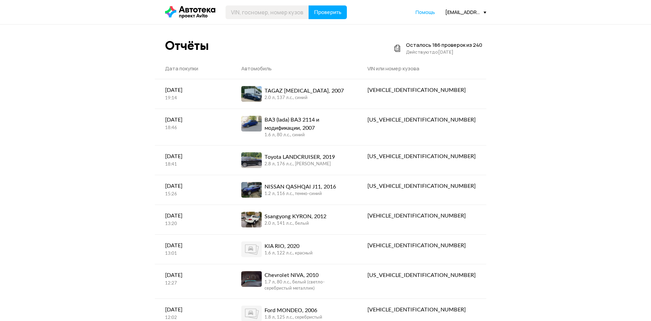
click at [461, 11] on div "[EMAIL_ADDRESS][DOMAIN_NAME]" at bounding box center [466, 12] width 41 height 6
click at [433, 26] on span "Отчёты" at bounding box center [435, 24] width 23 height 8
click at [445, 27] on span "Отчёты" at bounding box center [435, 24] width 23 height 8
click at [445, 59] on span "Профиль" at bounding box center [437, 59] width 26 height 8
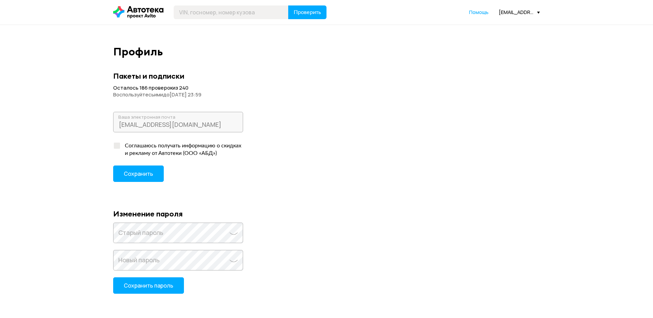
click at [510, 15] on div "Проверить Помощь [EMAIL_ADDRESS][DOMAIN_NAME]" at bounding box center [326, 12] width 457 height 14
click at [510, 12] on div "[EMAIL_ADDRESS][DOMAIN_NAME]" at bounding box center [519, 12] width 41 height 6
click at [492, 27] on span "Отчёты" at bounding box center [489, 24] width 23 height 8
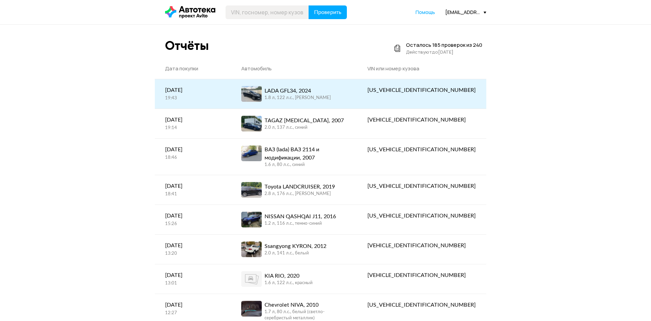
click at [310, 97] on div "1.8 л, 122 л.c., [PERSON_NAME]" at bounding box center [298, 98] width 66 height 6
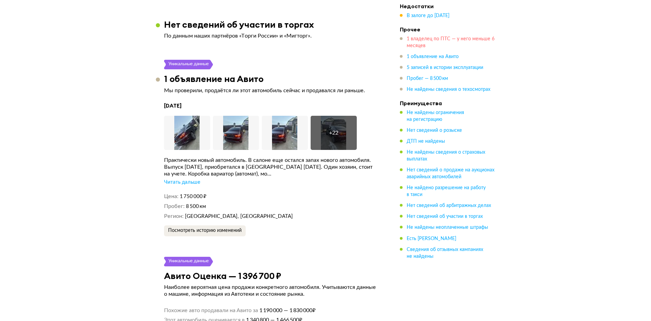
scroll to position [992, 0]
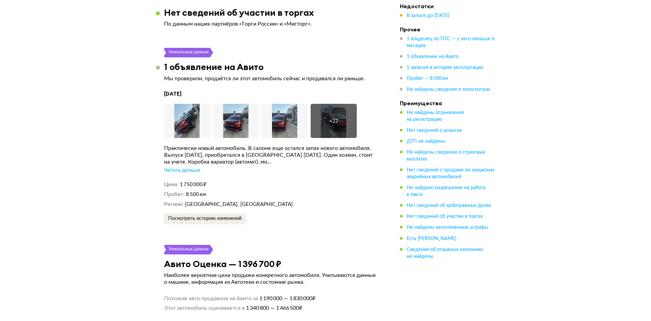
click at [183, 167] on div "Читать дальше" at bounding box center [182, 170] width 36 height 7
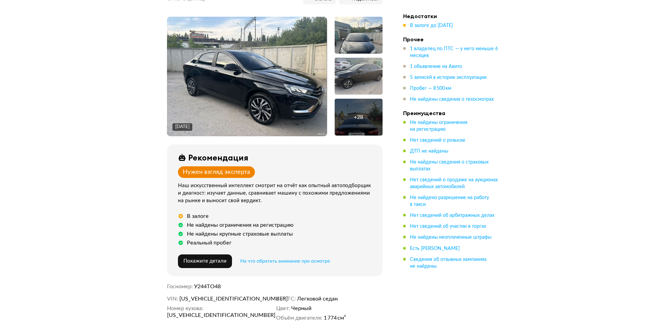
scroll to position [0, 0]
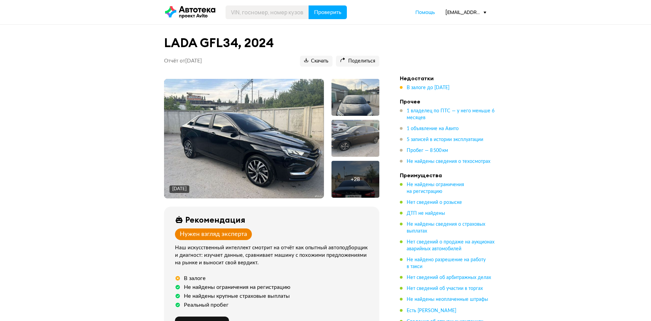
click at [265, 152] on img at bounding box center [244, 139] width 160 height 120
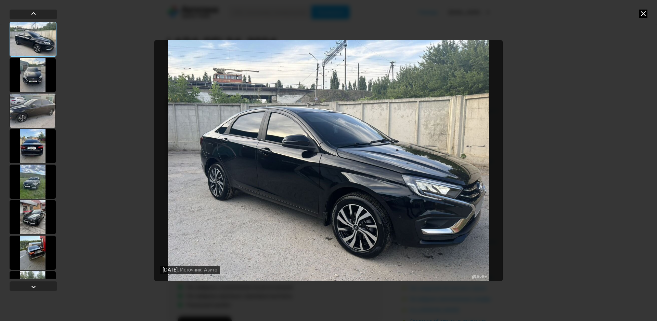
click at [31, 211] on div at bounding box center [33, 217] width 46 height 34
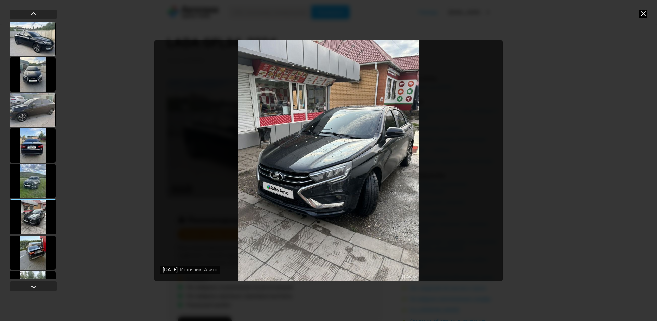
click at [35, 253] on div at bounding box center [33, 253] width 46 height 34
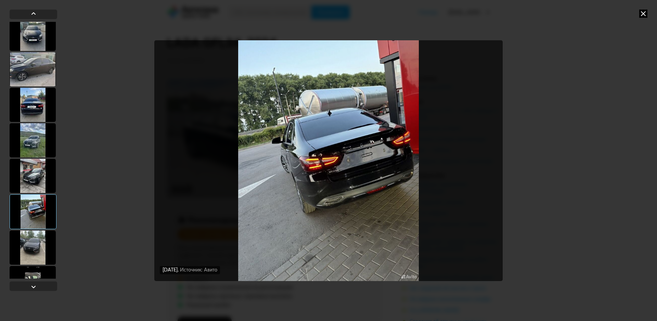
scroll to position [103, 0]
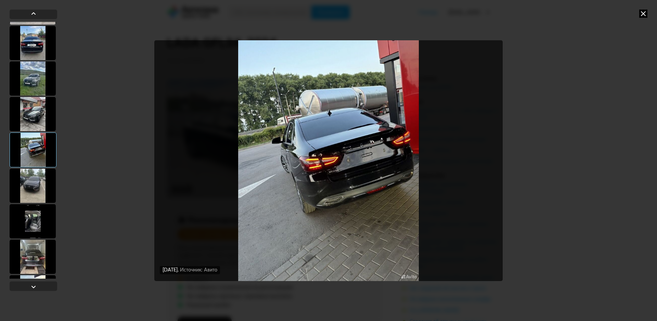
click at [35, 181] on div at bounding box center [33, 186] width 46 height 34
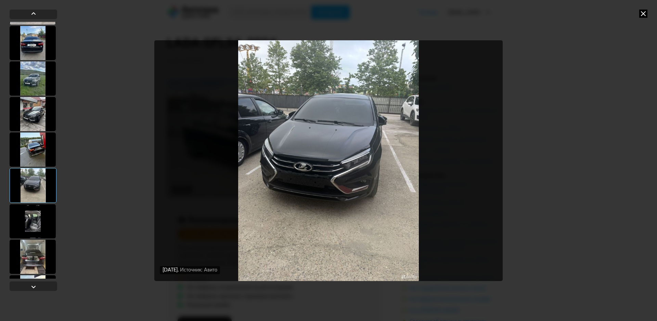
click at [39, 224] on div at bounding box center [33, 221] width 46 height 34
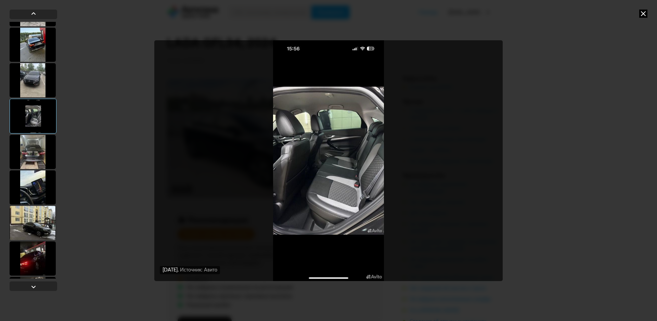
scroll to position [274, 0]
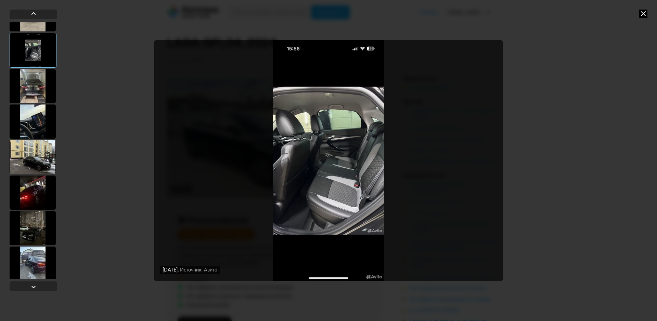
click at [37, 224] on div at bounding box center [33, 228] width 46 height 34
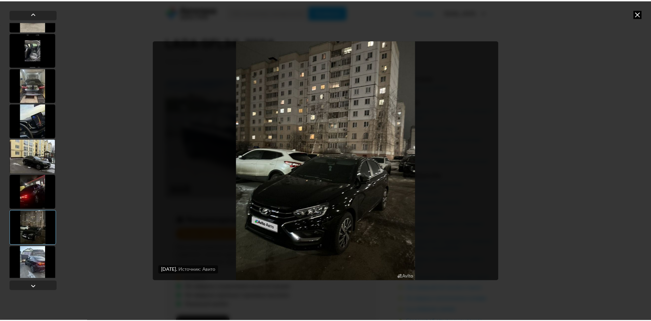
scroll to position [410, 0]
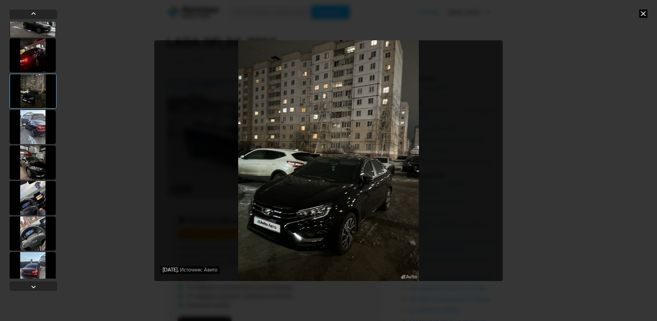
click at [35, 178] on div at bounding box center [33, 163] width 46 height 34
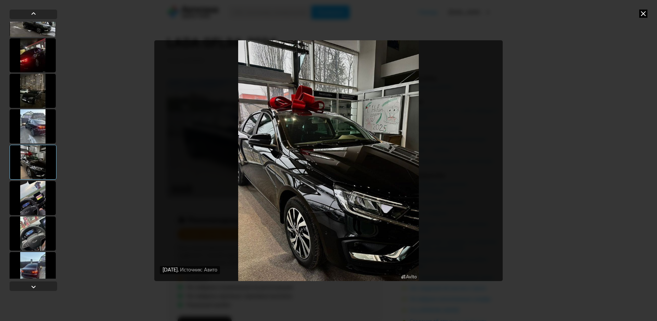
click at [642, 14] on icon at bounding box center [643, 14] width 8 height 8
